Goal: Task Accomplishment & Management: Complete application form

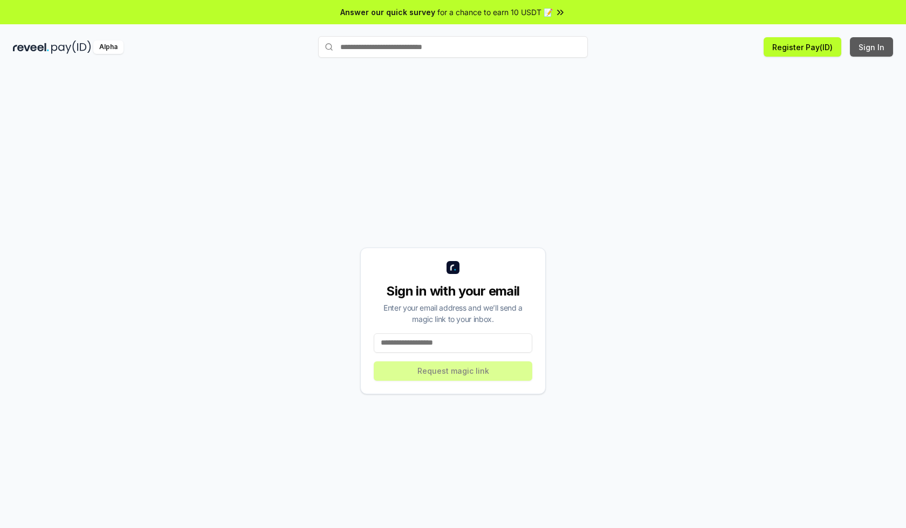
click at [872, 47] on button "Sign In" at bounding box center [871, 46] width 43 height 19
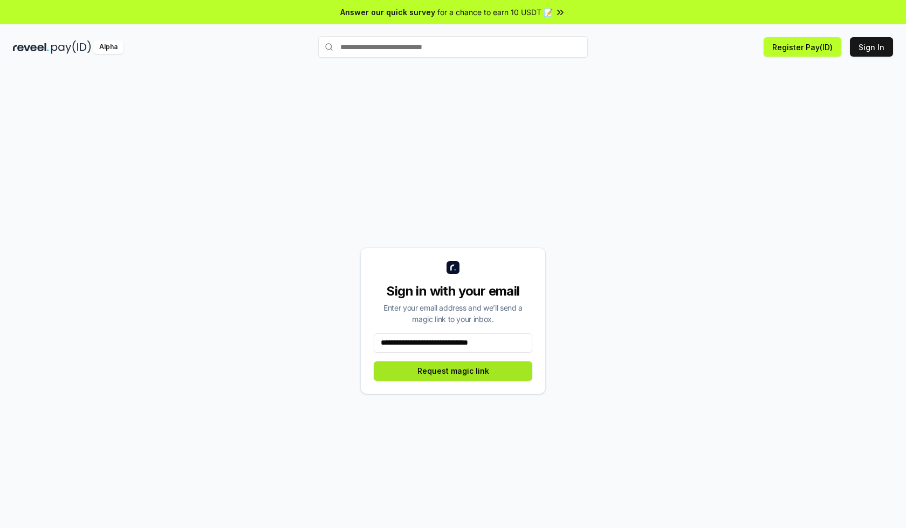
type input "**********"
click at [453, 371] on button "Request magic link" at bounding box center [453, 370] width 159 height 19
